Goal: Information Seeking & Learning: Learn about a topic

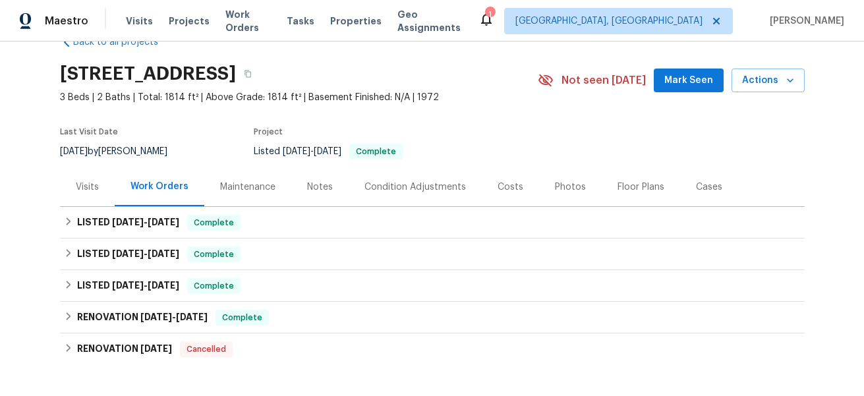
scroll to position [36, 0]
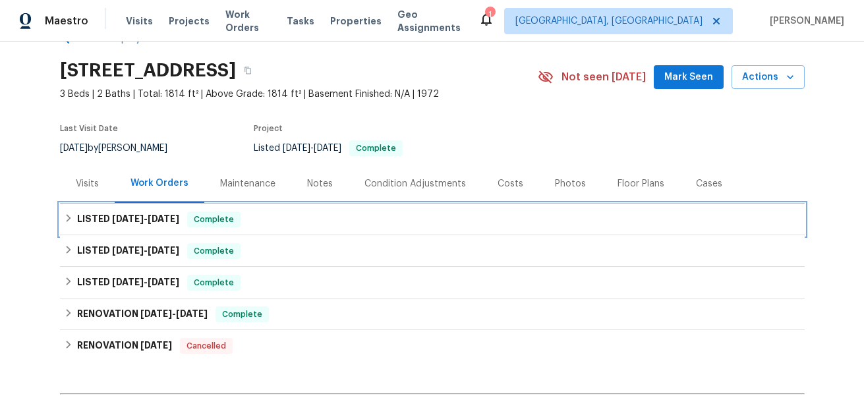
click at [66, 224] on div "LISTED [DATE] - [DATE] Complete" at bounding box center [432, 220] width 737 height 16
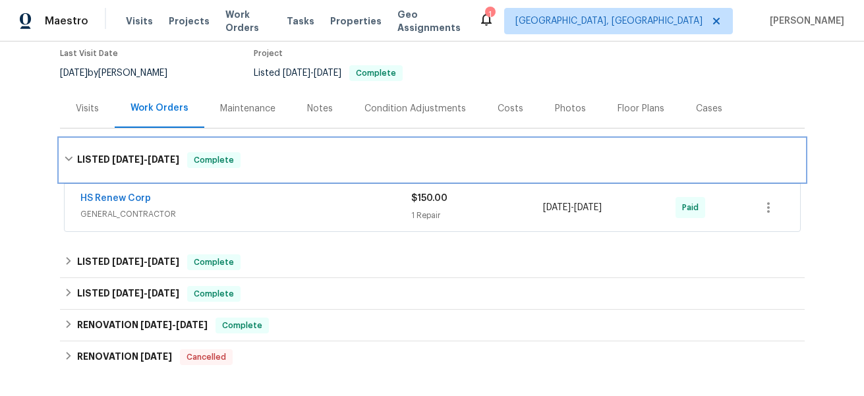
scroll to position [113, 0]
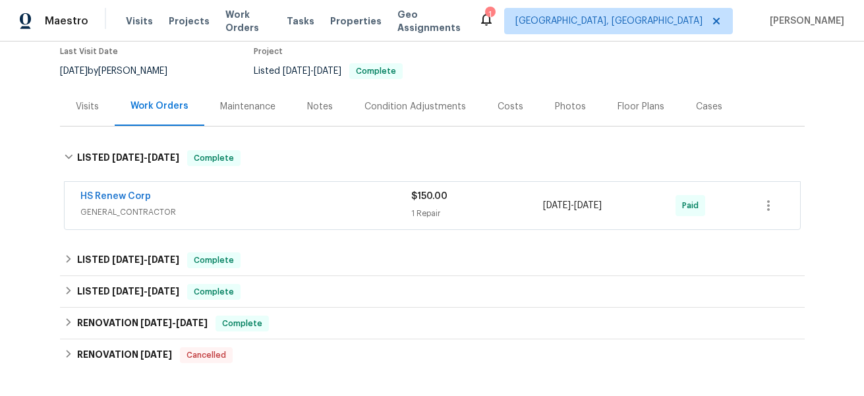
click at [248, 217] on span "GENERAL_CONTRACTOR" at bounding box center [245, 212] width 331 height 13
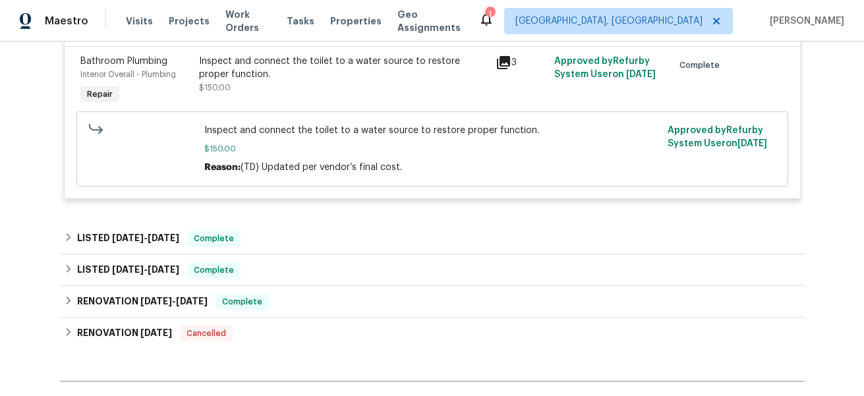
scroll to position [404, 0]
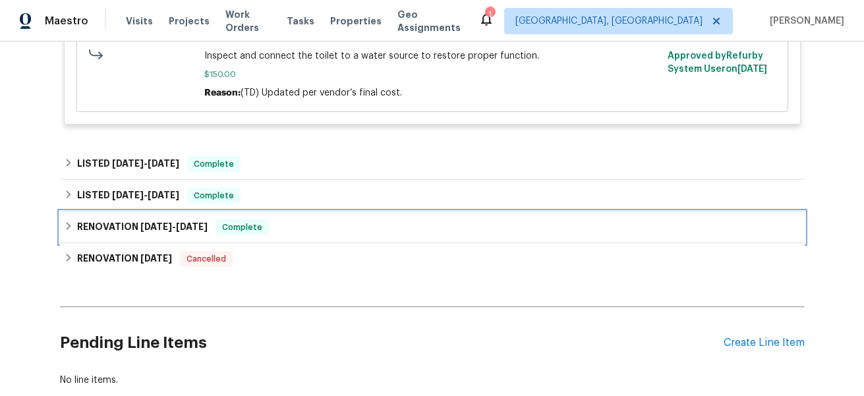
click at [74, 222] on div "RENOVATION [DATE] - [DATE] Complete" at bounding box center [432, 227] width 737 height 16
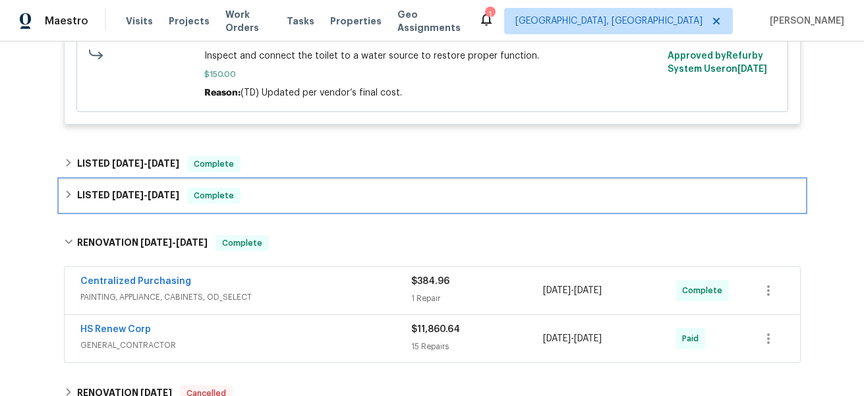
click at [69, 200] on div "LISTED [DATE] - [DATE] Complete" at bounding box center [432, 196] width 737 height 16
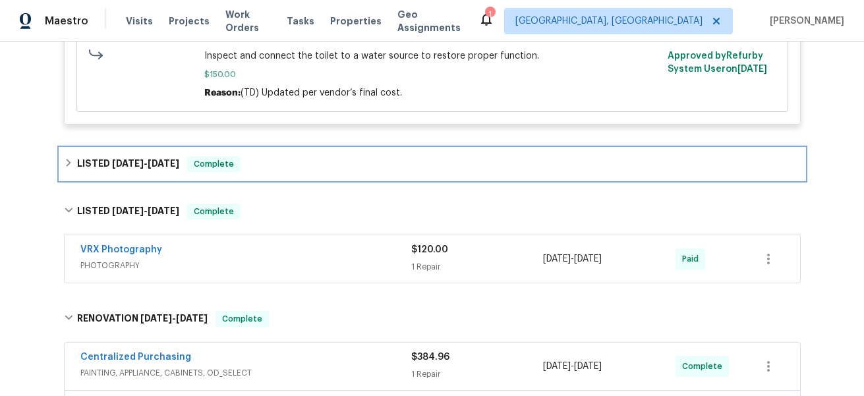
click at [72, 166] on icon at bounding box center [68, 162] width 9 height 9
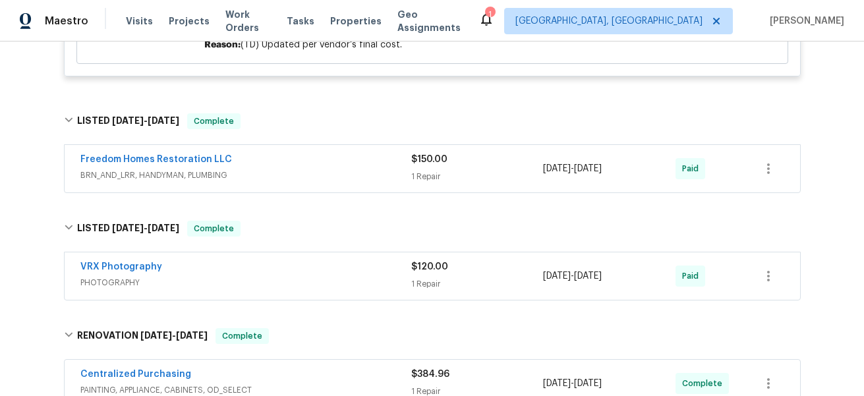
click at [318, 177] on span "BRN_AND_LRR, HANDYMAN, PLUMBING" at bounding box center [245, 175] width 331 height 13
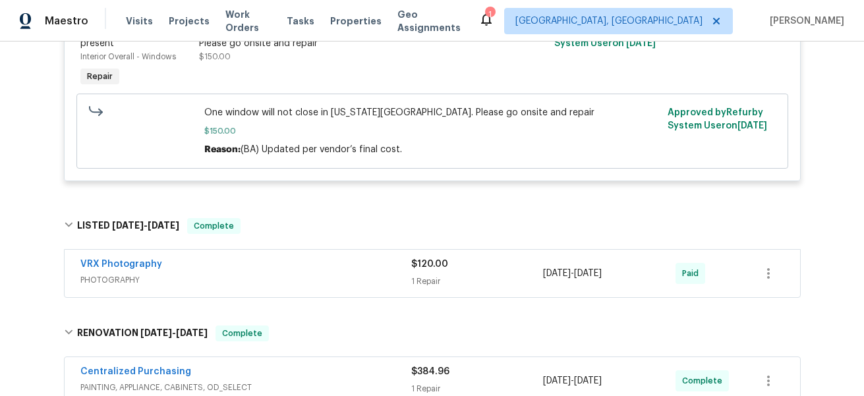
click at [295, 274] on div "VRX Photography" at bounding box center [245, 266] width 331 height 16
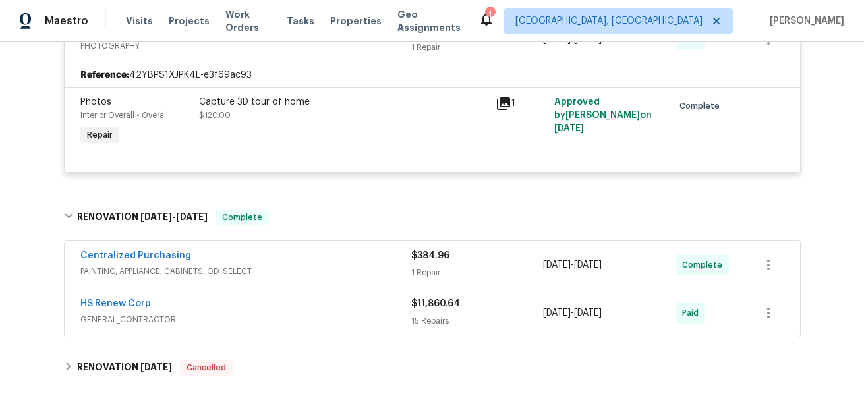
scroll to position [930, 0]
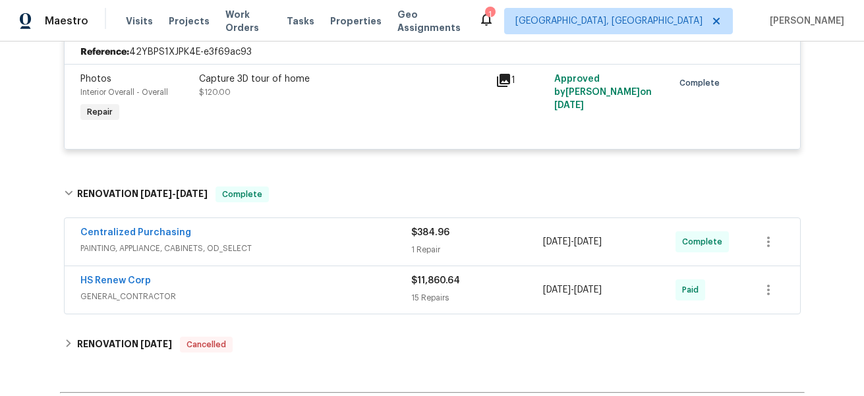
click at [297, 297] on span "GENERAL_CONTRACTOR" at bounding box center [245, 296] width 331 height 13
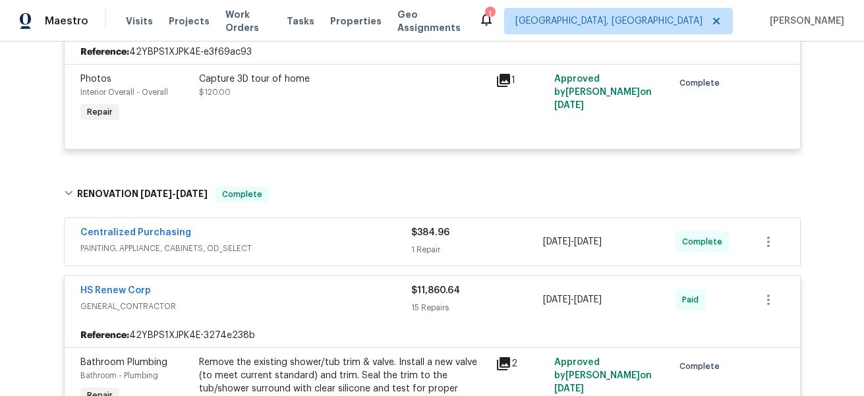
click at [317, 259] on div "Centralized Purchasing PAINTING, APPLIANCE, CABINETS, OD_SELECT $384.96 1 Repai…" at bounding box center [433, 241] width 736 height 47
click at [333, 235] on div "Centralized Purchasing" at bounding box center [245, 234] width 331 height 16
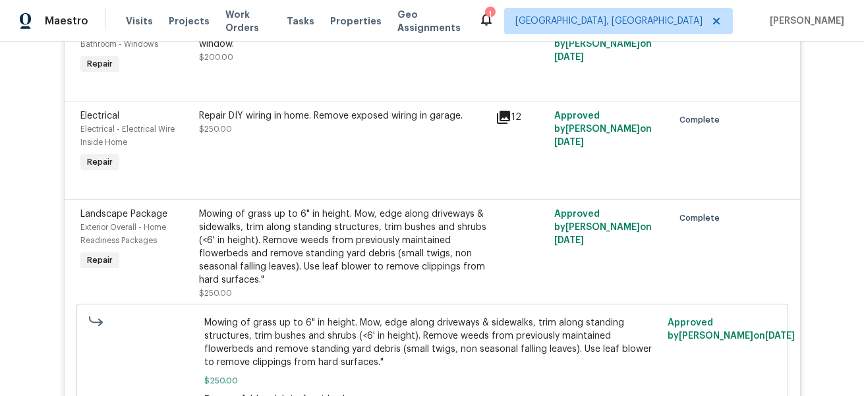
scroll to position [1479, 0]
click at [490, 117] on div "Repair DIY wiring in home. Remove exposed wiring in garage. $250.00" at bounding box center [343, 142] width 297 height 74
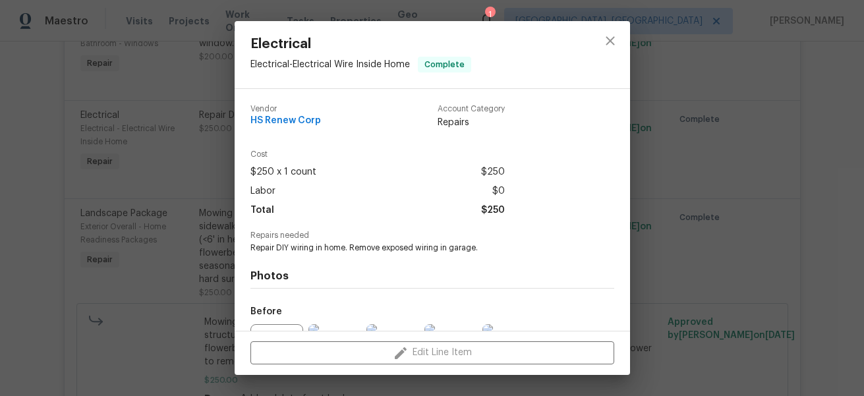
scroll to position [144, 0]
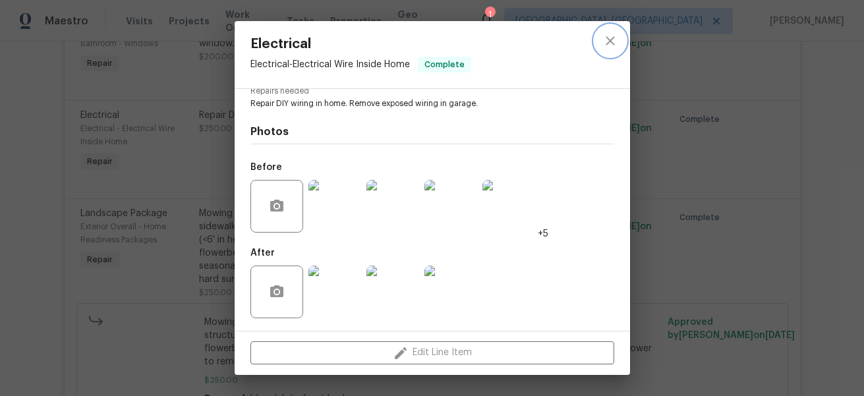
click at [606, 43] on icon "close" at bounding box center [610, 41] width 16 height 16
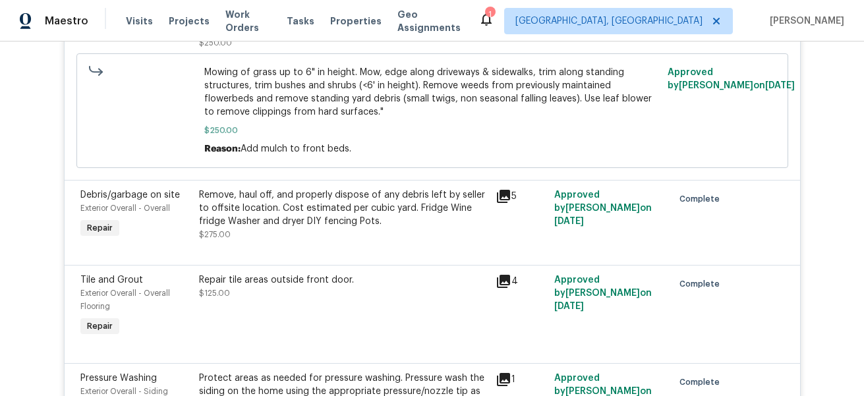
scroll to position [1729, 0]
click at [505, 199] on icon at bounding box center [503, 195] width 13 height 13
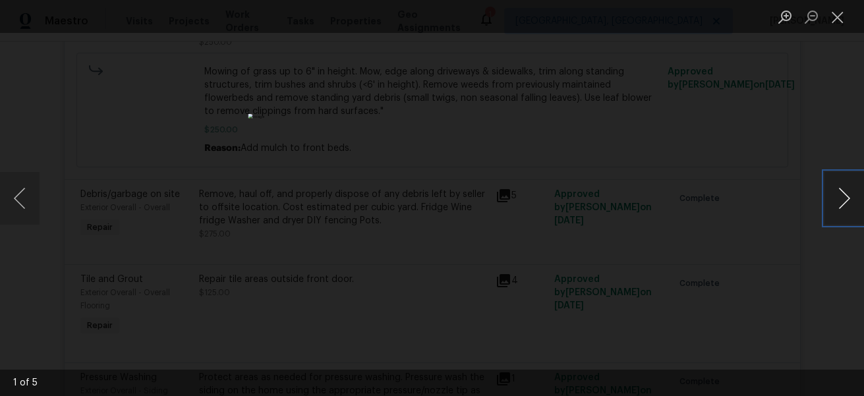
click at [847, 187] on button "Next image" at bounding box center [844, 198] width 40 height 53
click at [849, 191] on button "Next image" at bounding box center [844, 198] width 40 height 53
click at [849, 192] on button "Next image" at bounding box center [844, 198] width 40 height 53
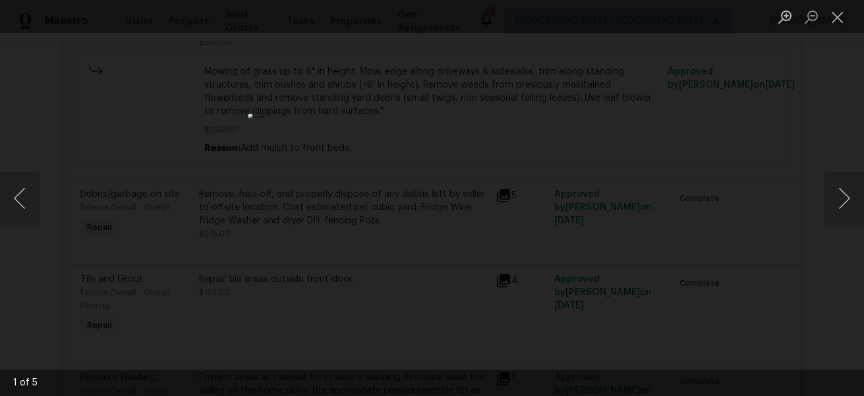
click at [789, 173] on div "Lightbox" at bounding box center [432, 198] width 864 height 396
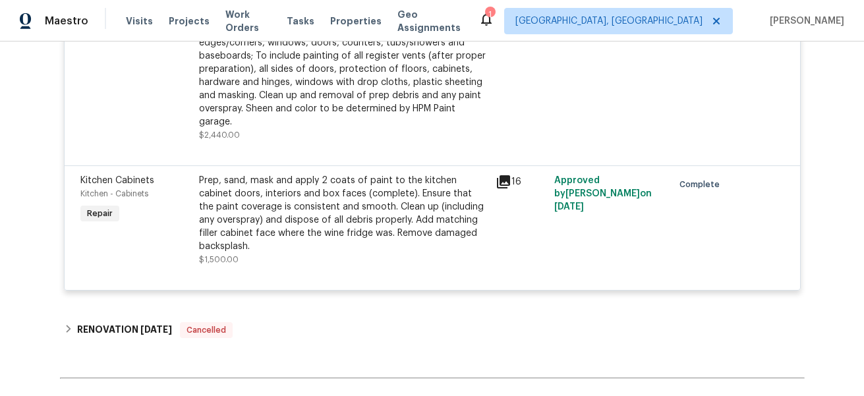
scroll to position [3111, 0]
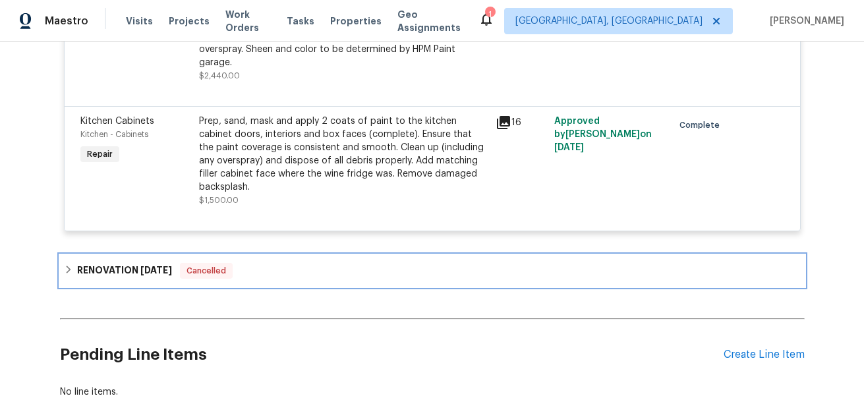
click at [117, 277] on h6 "RENOVATION [DATE]" at bounding box center [124, 271] width 95 height 16
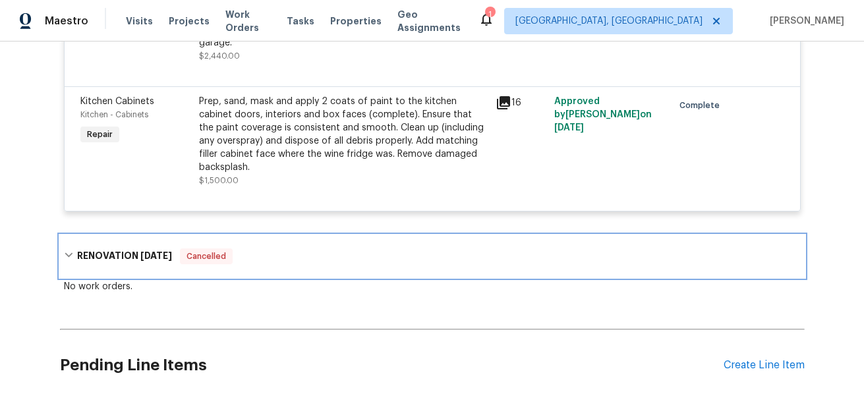
scroll to position [3186, 0]
click at [280, 256] on div "RENOVATION [DATE] Cancelled" at bounding box center [432, 257] width 745 height 42
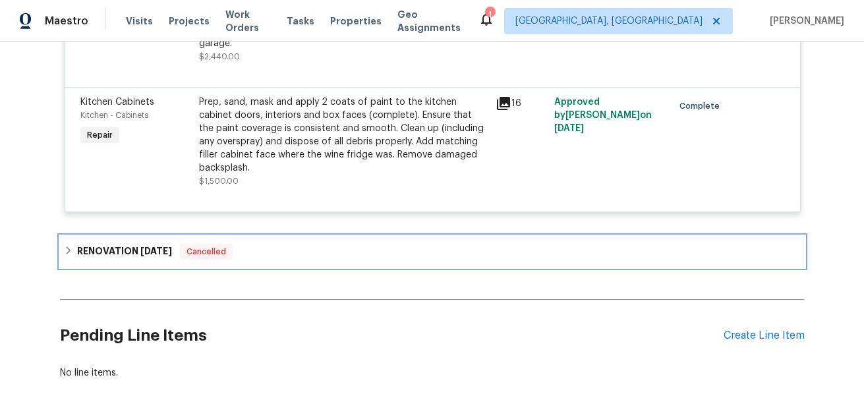
click at [280, 256] on div "RENOVATION [DATE] Cancelled" at bounding box center [432, 252] width 737 height 16
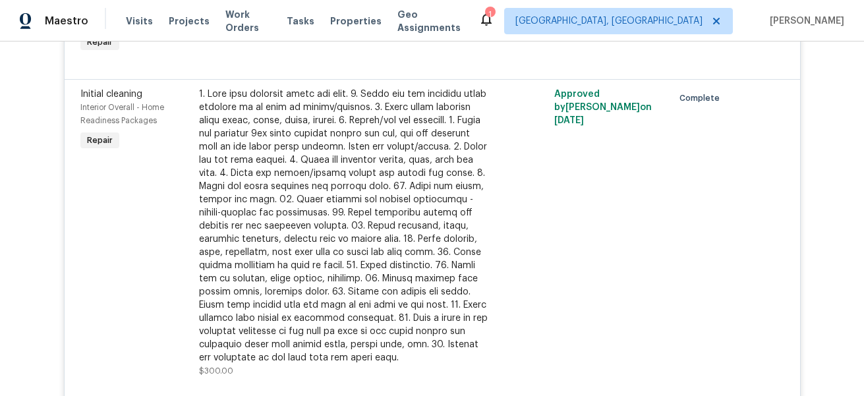
scroll to position [2363, 0]
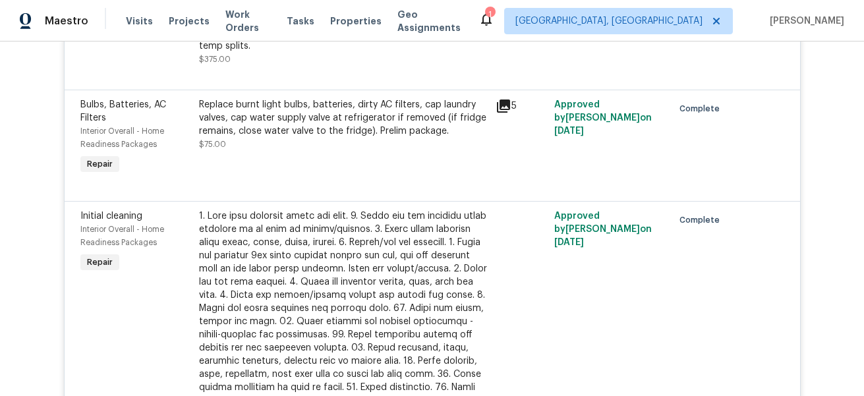
click at [438, 239] on div at bounding box center [343, 348] width 289 height 277
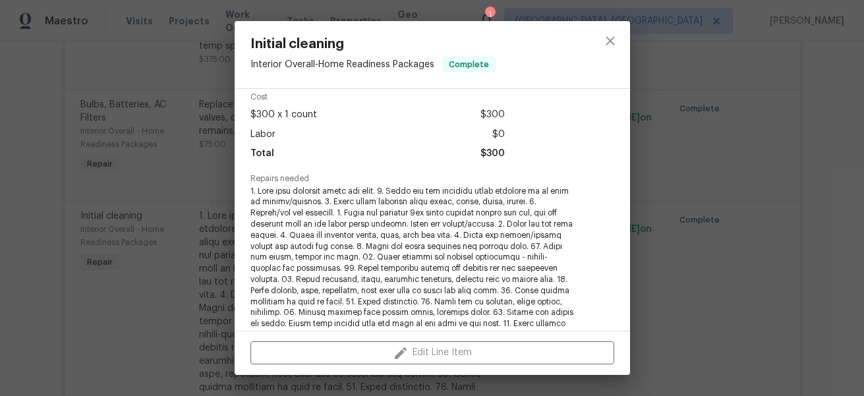
scroll to position [32, 0]
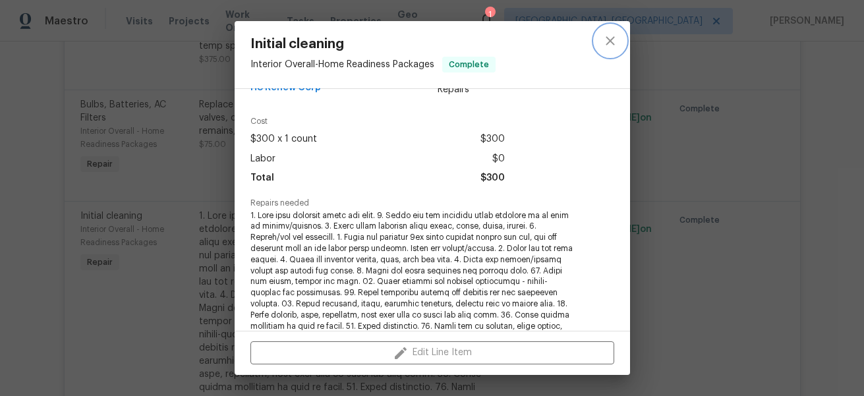
click at [608, 40] on icon "close" at bounding box center [610, 40] width 9 height 9
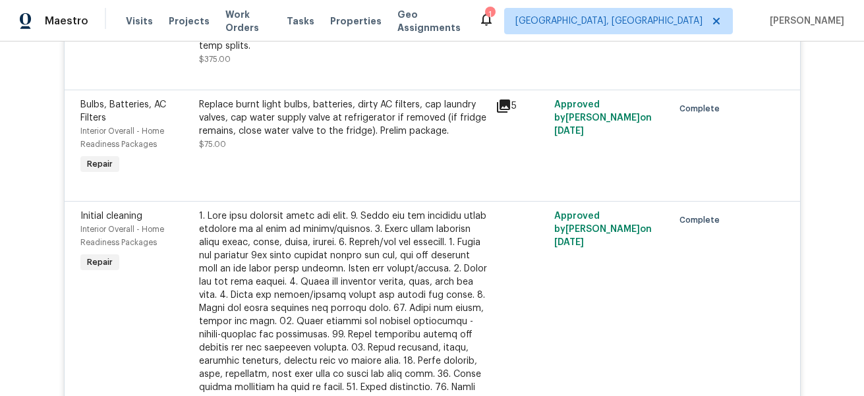
click at [505, 113] on icon at bounding box center [504, 106] width 16 height 16
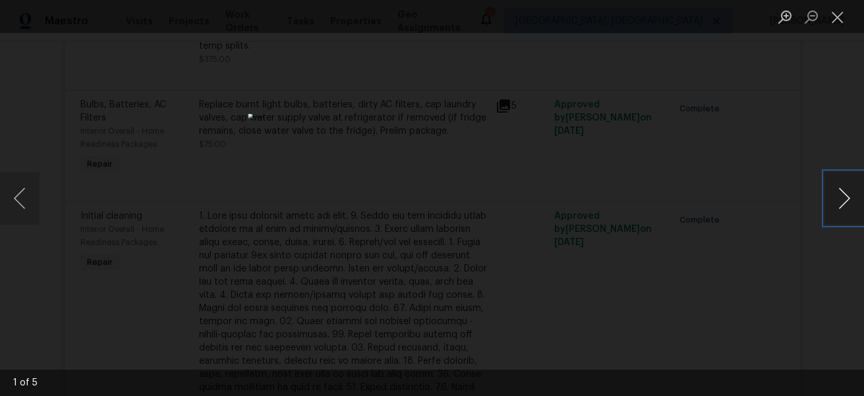
click at [854, 198] on button "Next image" at bounding box center [844, 198] width 40 height 53
click at [799, 185] on div "Lightbox" at bounding box center [432, 198] width 864 height 396
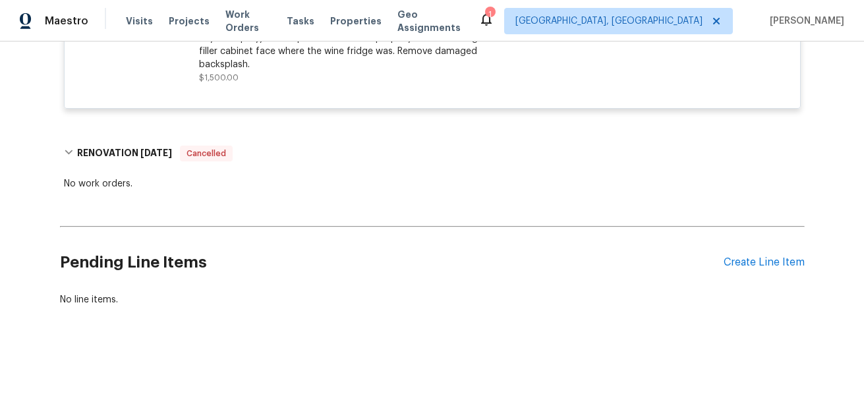
scroll to position [3195, 0]
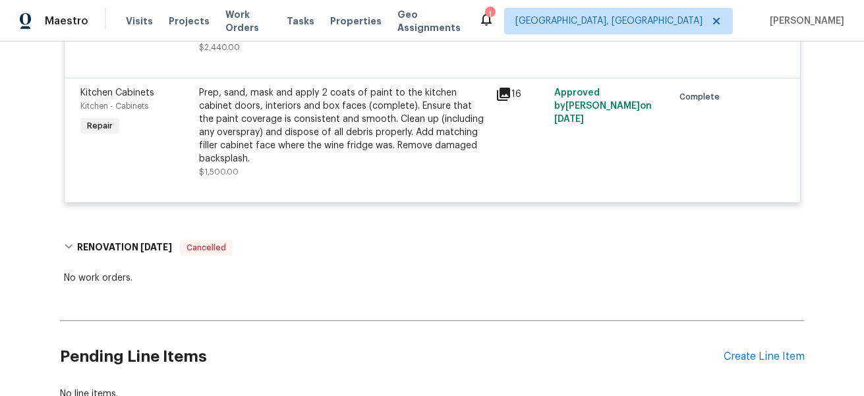
click at [521, 94] on div "16" at bounding box center [521, 94] width 51 height 16
click at [498, 98] on icon at bounding box center [503, 94] width 13 height 13
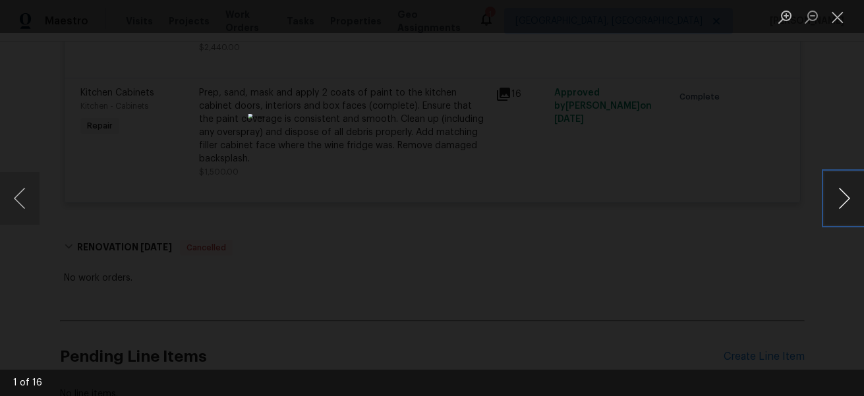
click at [833, 197] on button "Next image" at bounding box center [844, 198] width 40 height 53
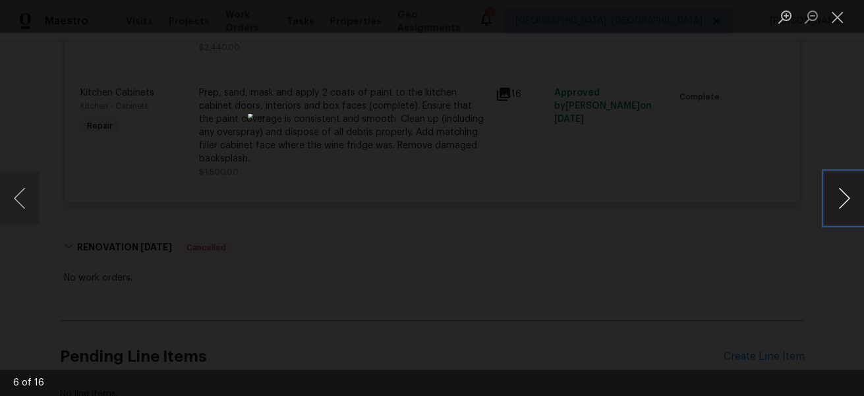
click at [833, 197] on button "Next image" at bounding box center [844, 198] width 40 height 53
click at [24, 194] on button "Previous image" at bounding box center [20, 198] width 40 height 53
click at [842, 198] on button "Next image" at bounding box center [844, 198] width 40 height 53
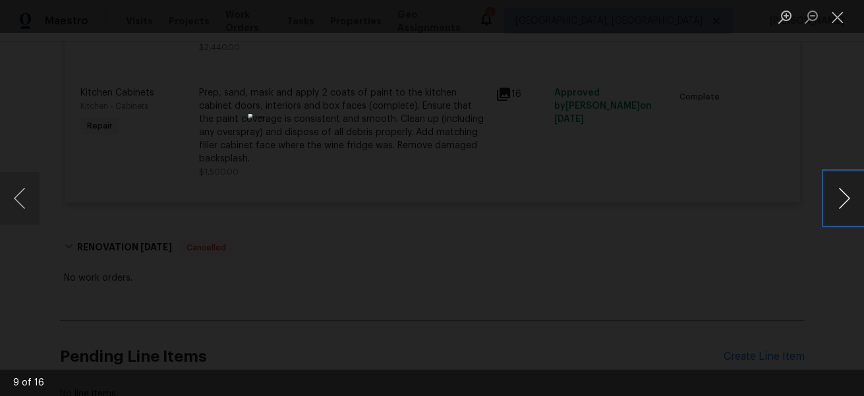
click at [842, 198] on button "Next image" at bounding box center [844, 198] width 40 height 53
click at [32, 201] on button "Previous image" at bounding box center [20, 198] width 40 height 53
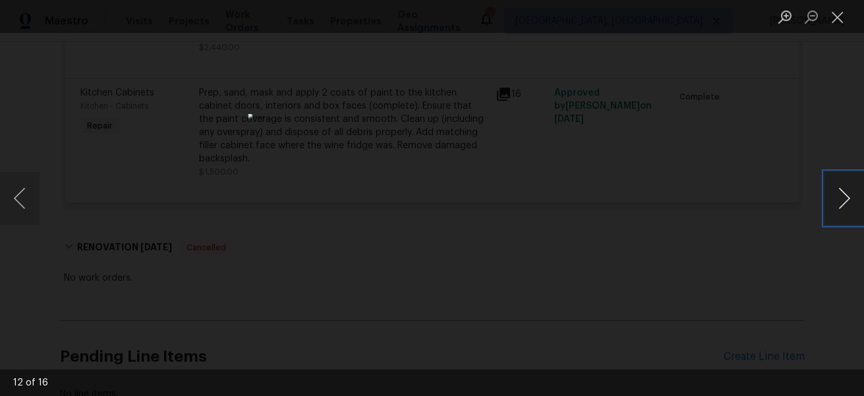
click at [844, 201] on button "Next image" at bounding box center [844, 198] width 40 height 53
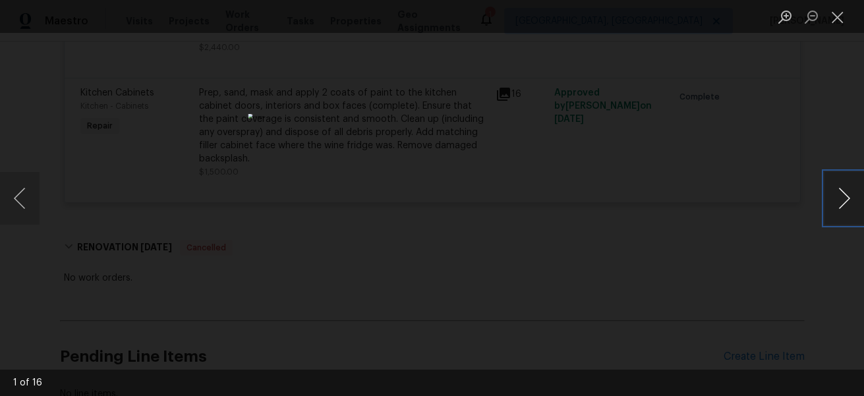
click at [844, 201] on button "Next image" at bounding box center [844, 198] width 40 height 53
click at [732, 205] on div "Lightbox" at bounding box center [432, 198] width 864 height 396
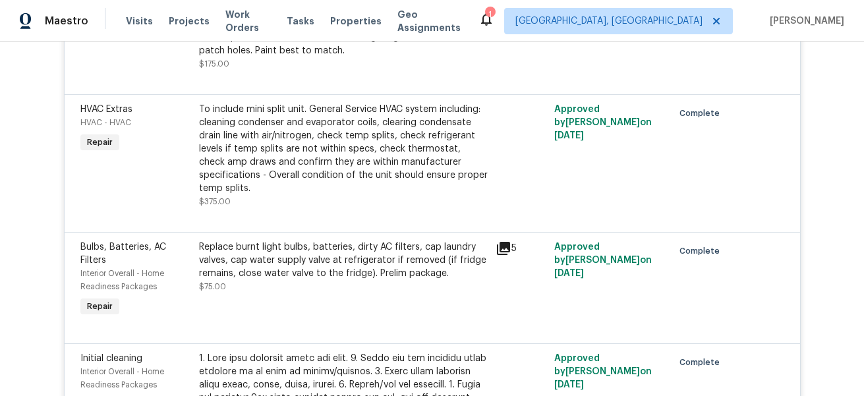
scroll to position [2214, 0]
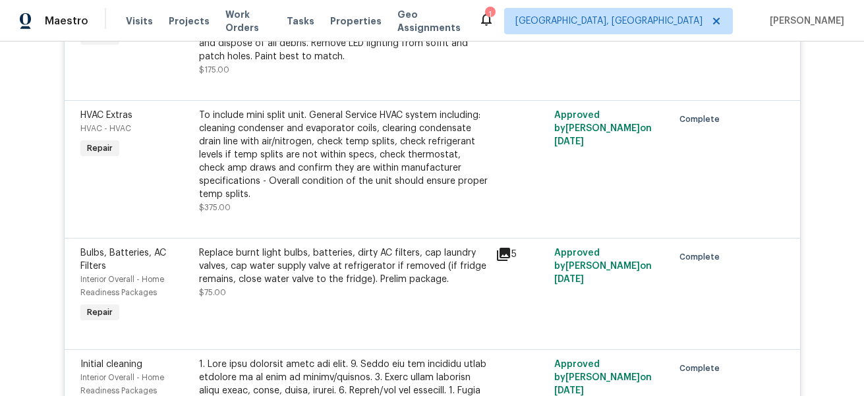
click at [497, 261] on icon at bounding box center [503, 254] width 13 height 13
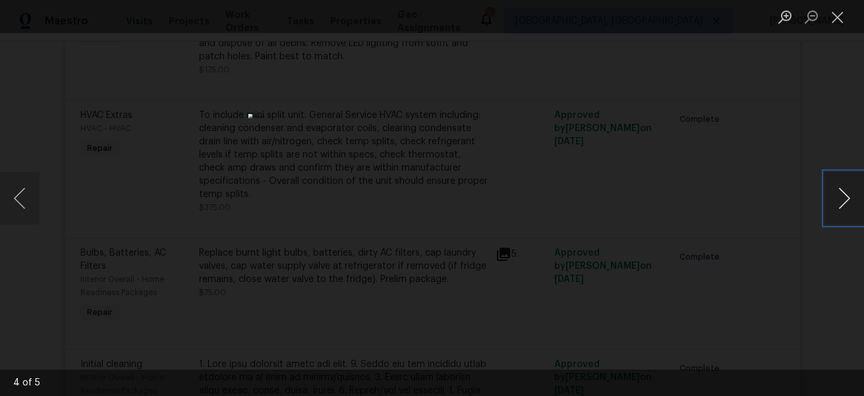
click at [832, 195] on button "Next image" at bounding box center [844, 198] width 40 height 53
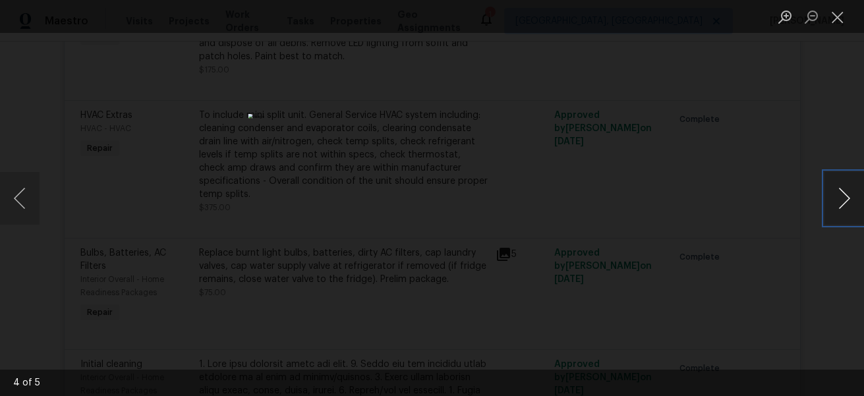
click at [832, 195] on button "Next image" at bounding box center [844, 198] width 40 height 53
click at [741, 190] on div "Lightbox" at bounding box center [432, 198] width 864 height 396
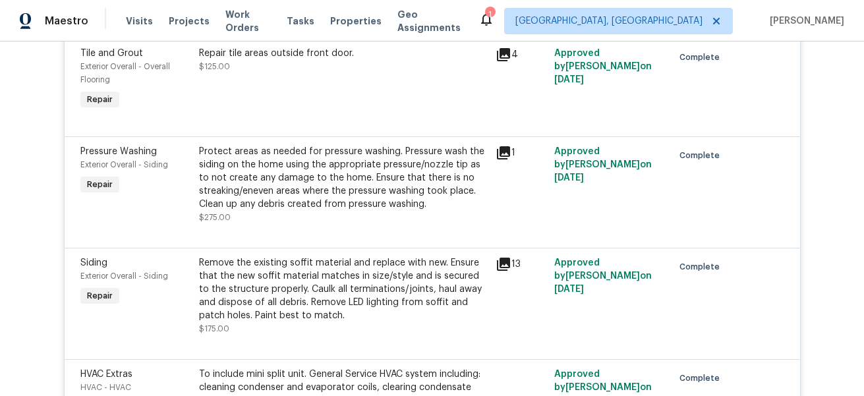
scroll to position [1965, 0]
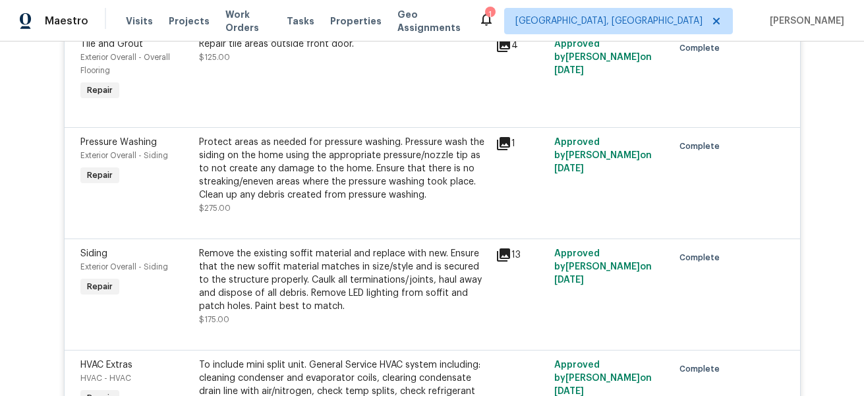
click at [498, 169] on div "1" at bounding box center [521, 175] width 59 height 87
click at [492, 154] on div "1" at bounding box center [521, 175] width 59 height 87
click at [506, 148] on icon at bounding box center [503, 143] width 13 height 13
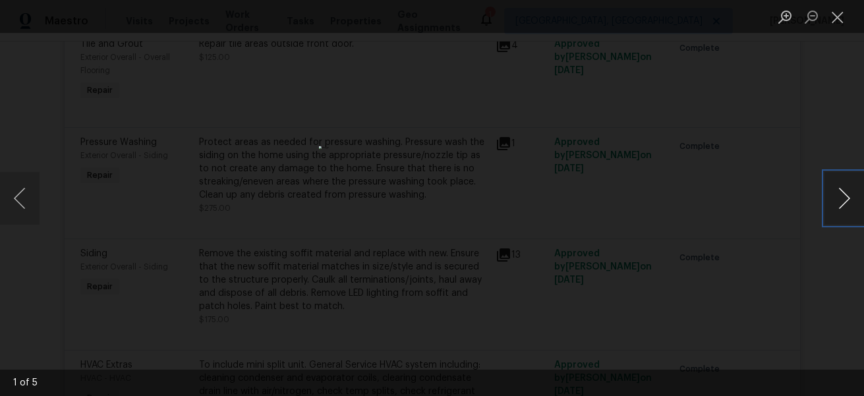
click at [851, 200] on button "Next image" at bounding box center [844, 198] width 40 height 53
click at [674, 155] on div "Lightbox" at bounding box center [432, 198] width 864 height 396
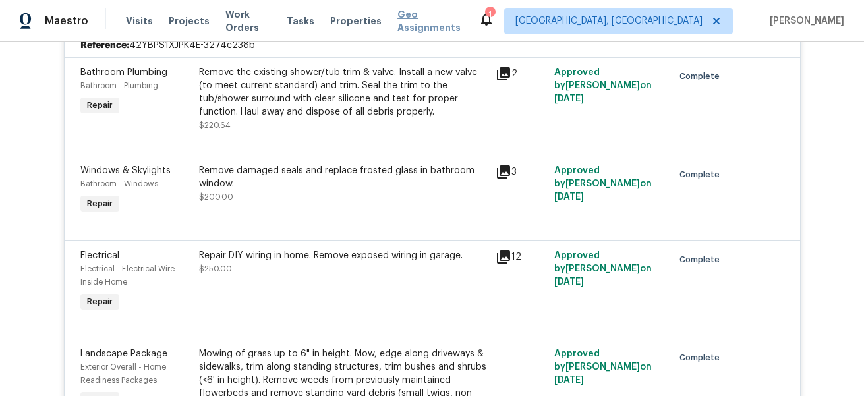
scroll to position [1794, 0]
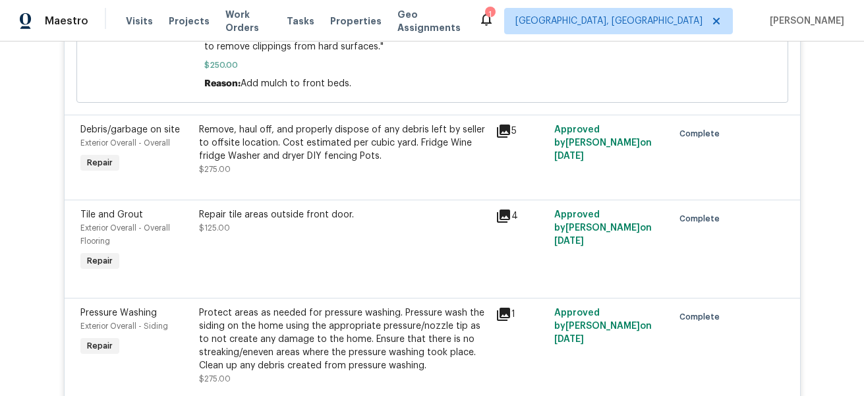
click at [505, 134] on icon at bounding box center [503, 131] width 13 height 13
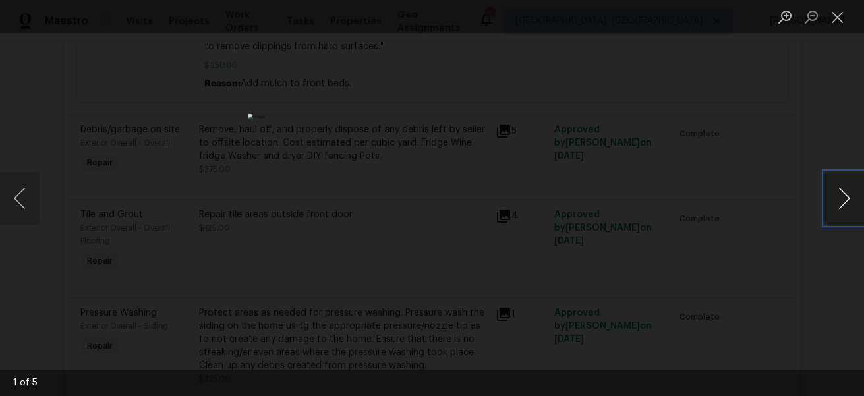
click at [830, 191] on button "Next image" at bounding box center [844, 198] width 40 height 53
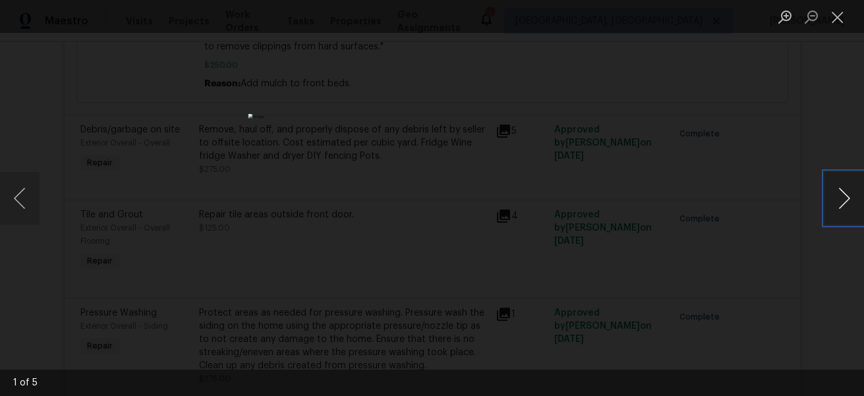
click at [830, 191] on button "Next image" at bounding box center [844, 198] width 40 height 53
click at [734, 129] on div "Lightbox" at bounding box center [432, 198] width 864 height 396
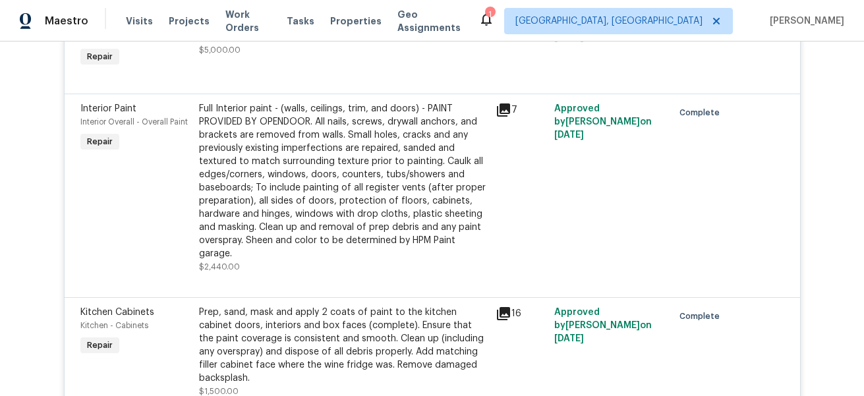
scroll to position [2968, 0]
